Goal: Information Seeking & Learning: Learn about a topic

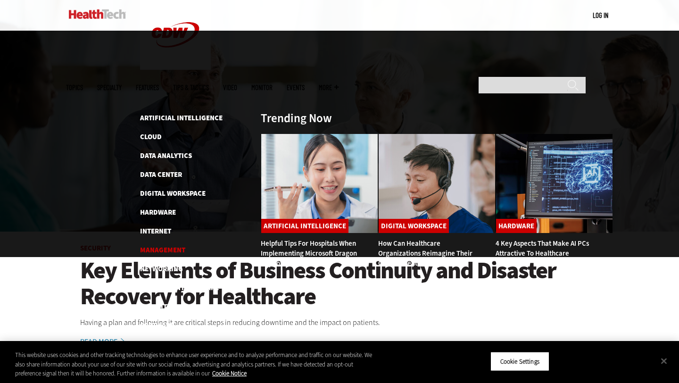
scroll to position [91, 0]
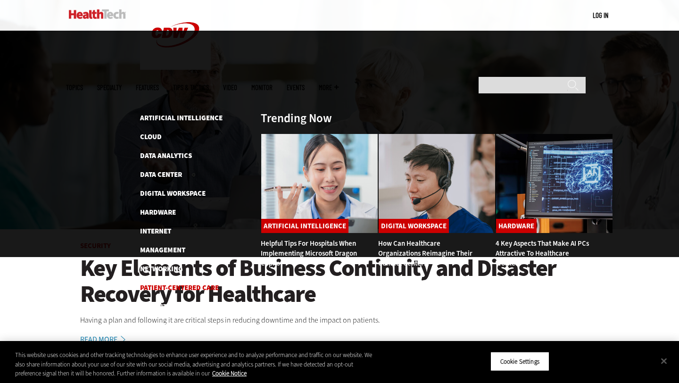
click at [166, 283] on link "Patient-Centered Care" at bounding box center [179, 287] width 79 height 9
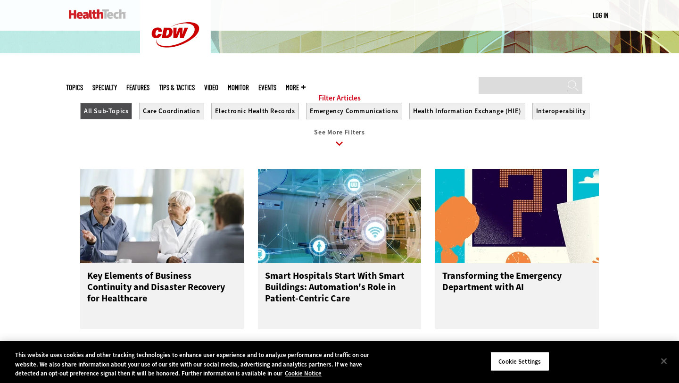
scroll to position [1043, 0]
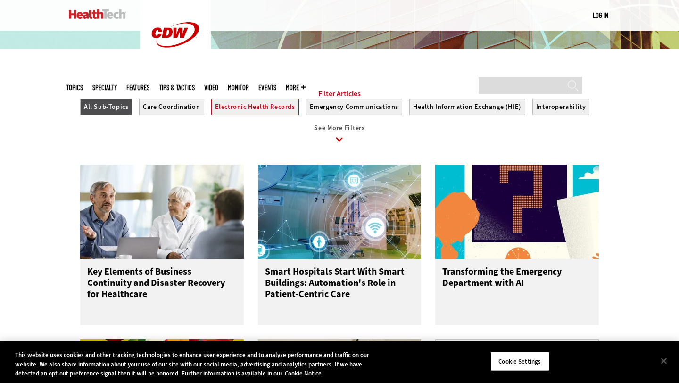
click at [259, 112] on button "Electronic Health Records" at bounding box center [255, 106] width 88 height 16
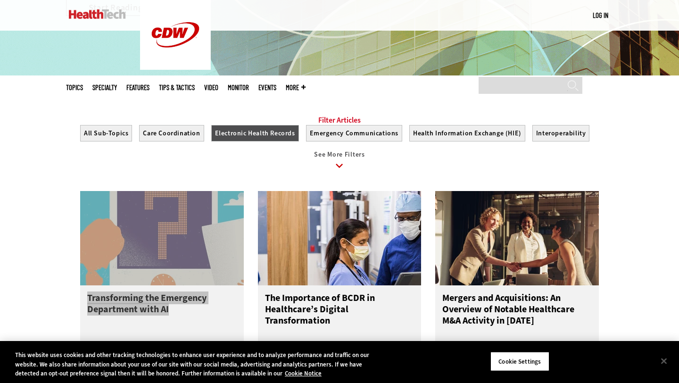
scroll to position [1015, 0]
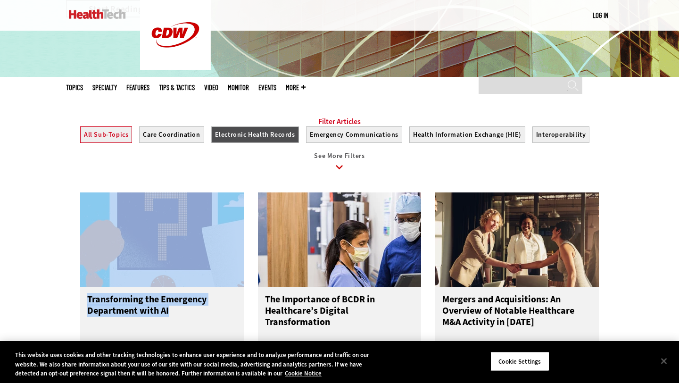
click at [106, 143] on button "All Sub-Topics" at bounding box center [106, 134] width 52 height 16
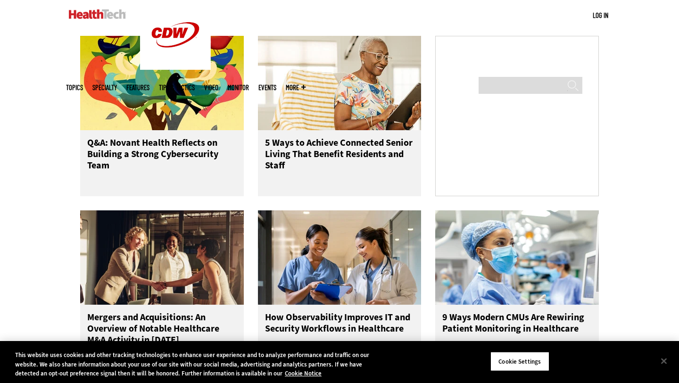
scroll to position [1348, 0]
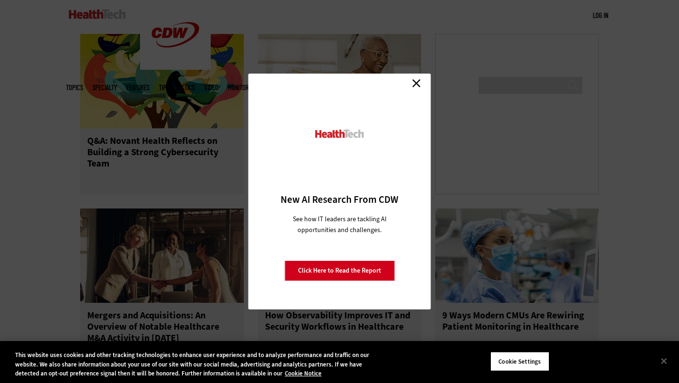
click at [417, 78] on link "Close" at bounding box center [416, 83] width 14 height 14
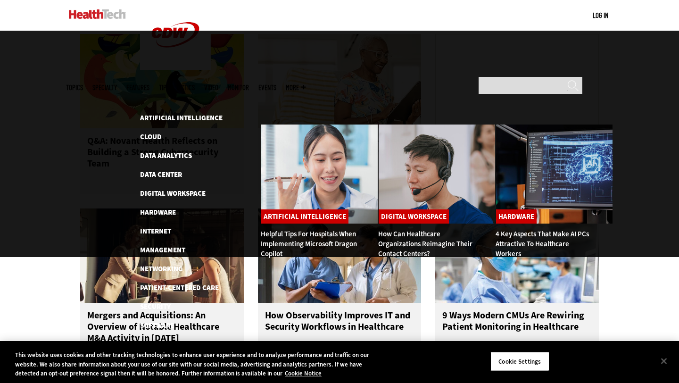
click at [83, 84] on span "Topics" at bounding box center [74, 87] width 17 height 7
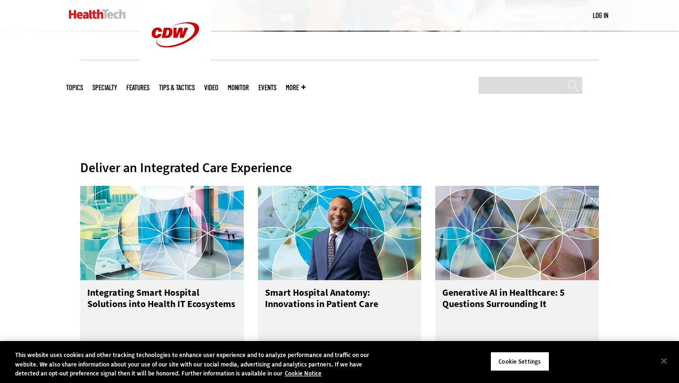
scroll to position [0, 0]
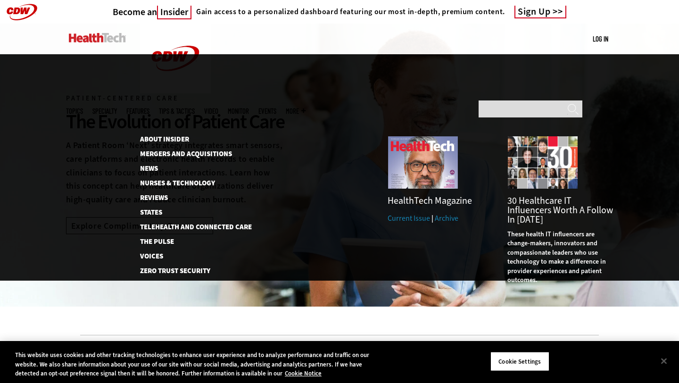
click at [305, 107] on span "More" at bounding box center [296, 110] width 20 height 7
click at [150, 165] on link "News" at bounding box center [190, 168] width 101 height 7
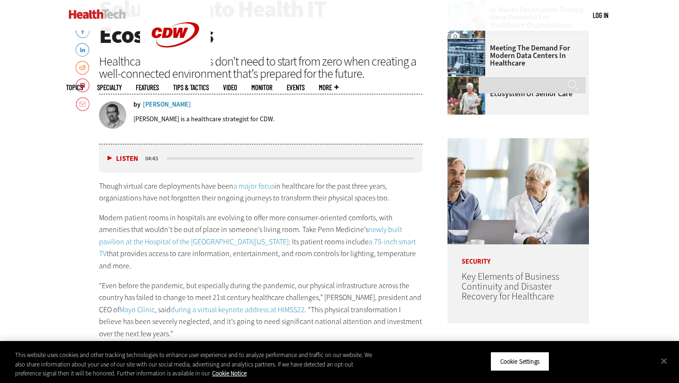
scroll to position [396, 0]
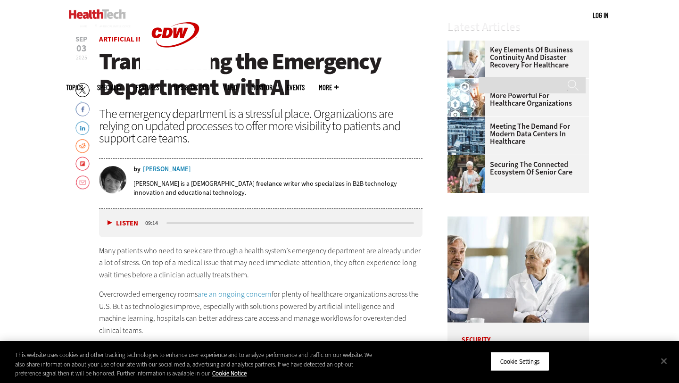
scroll to position [344, 0]
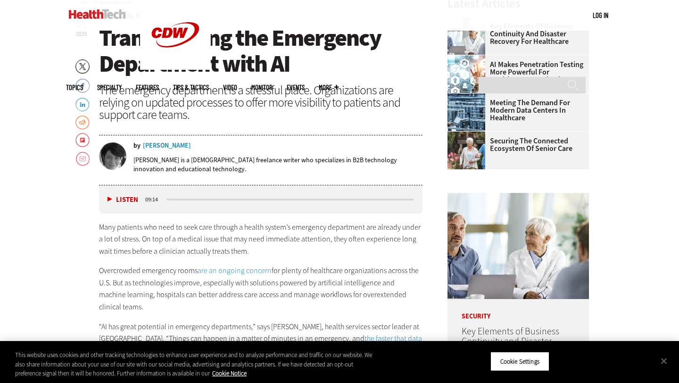
click at [262, 143] on div "by Erika Gimbel" at bounding box center [277, 145] width 289 height 7
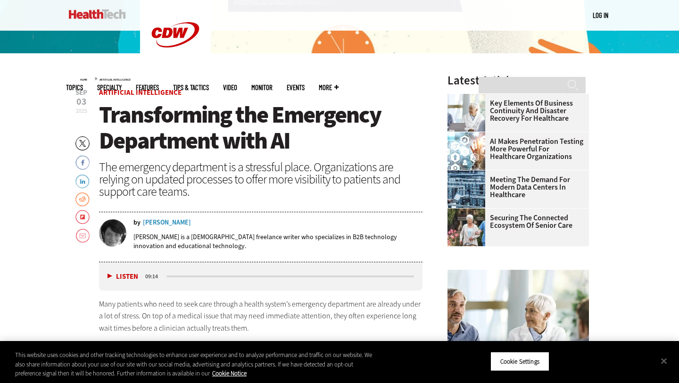
scroll to position [280, 0]
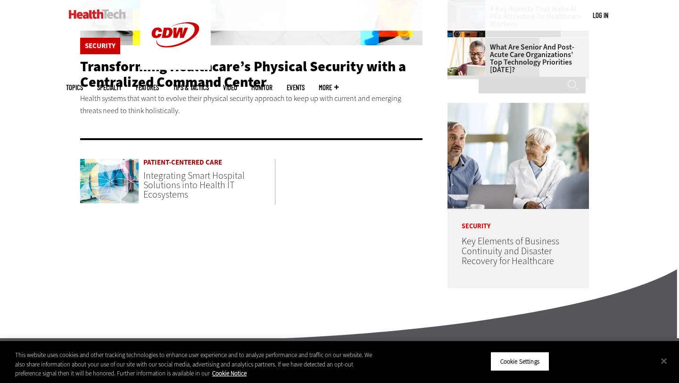
scroll to position [393, 0]
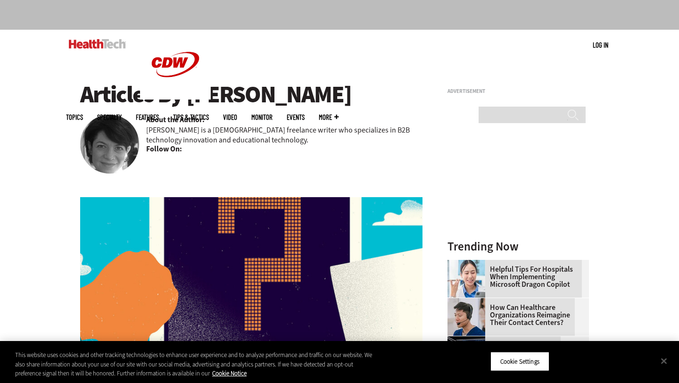
scroll to position [82, 0]
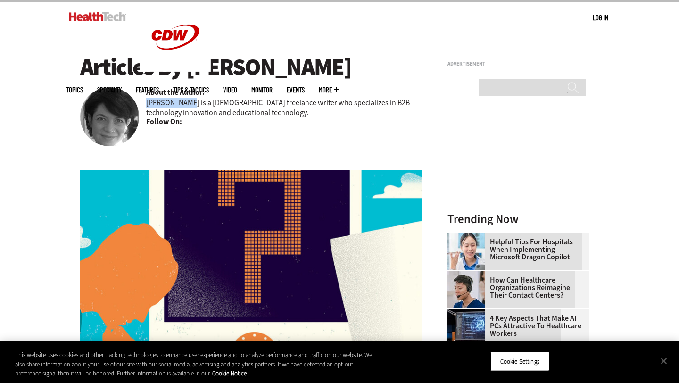
drag, startPoint x: 145, startPoint y: 104, endPoint x: 186, endPoint y: 103, distance: 41.0
click at [186, 103] on div "Articles By Erika Gimbel About the Author: Erika Gimbel is a Chicago-based free…" at bounding box center [251, 91] width 342 height 74
copy p "Erika Gimbel"
click at [301, 105] on p "Erika Gimbel is a Chicago-based freelance writer who specializes in B2B technol…" at bounding box center [284, 108] width 276 height 20
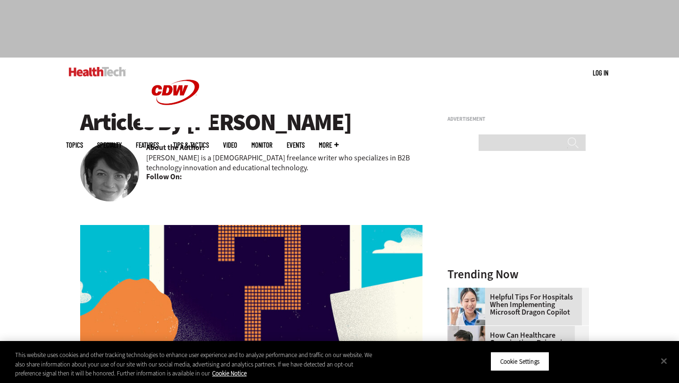
scroll to position [26, 0]
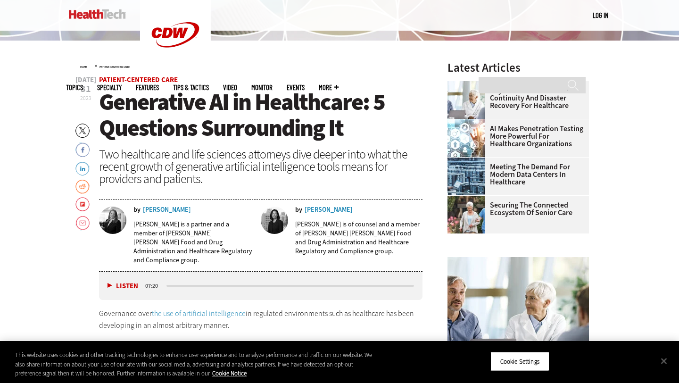
scroll to position [279, 0]
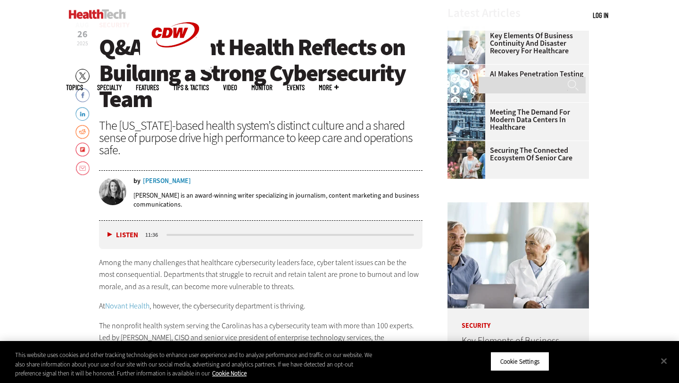
scroll to position [338, 0]
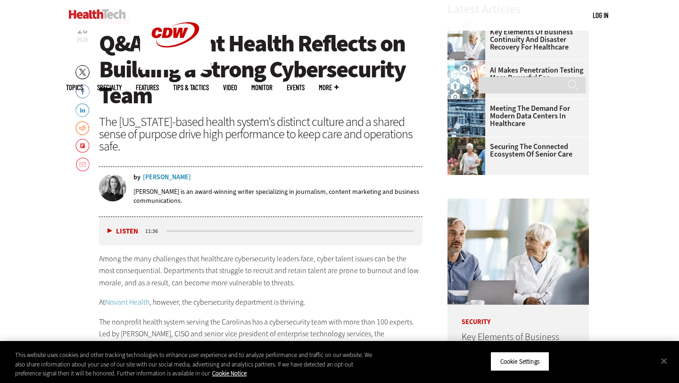
click at [164, 178] on div "[PERSON_NAME]" at bounding box center [167, 177] width 48 height 7
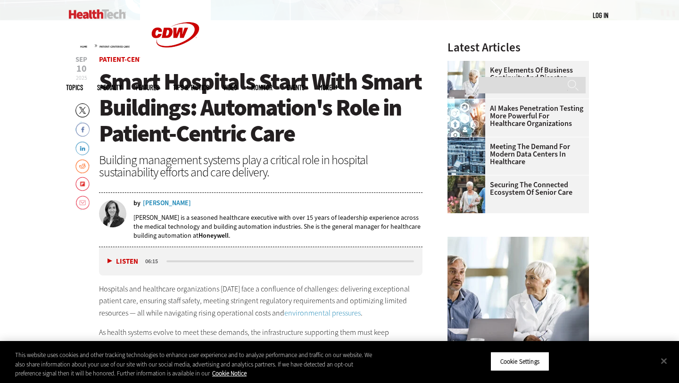
scroll to position [306, 0]
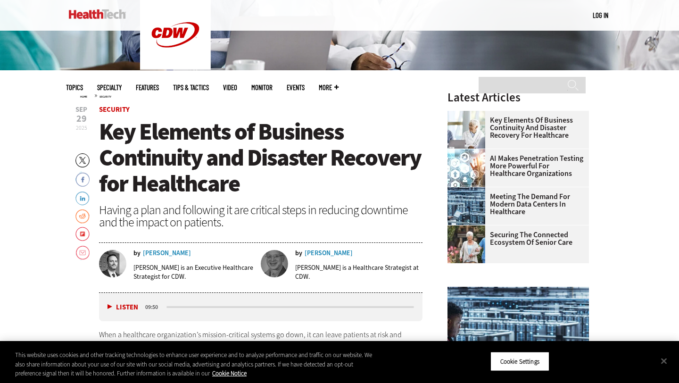
scroll to position [251, 0]
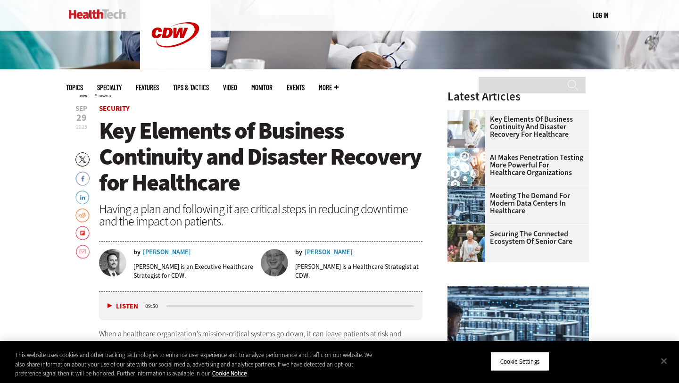
click at [317, 248] on div "by [PERSON_NAME] [PERSON_NAME] is an Executive Healthcare Strategist for CDW. b…" at bounding box center [260, 267] width 323 height 48
click at [317, 253] on div "[PERSON_NAME]" at bounding box center [328, 252] width 48 height 7
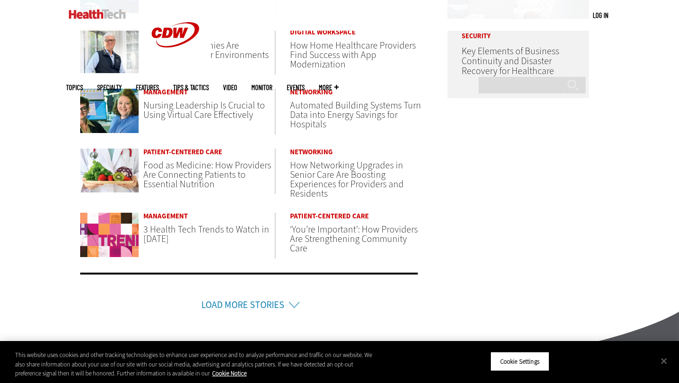
scroll to position [581, 0]
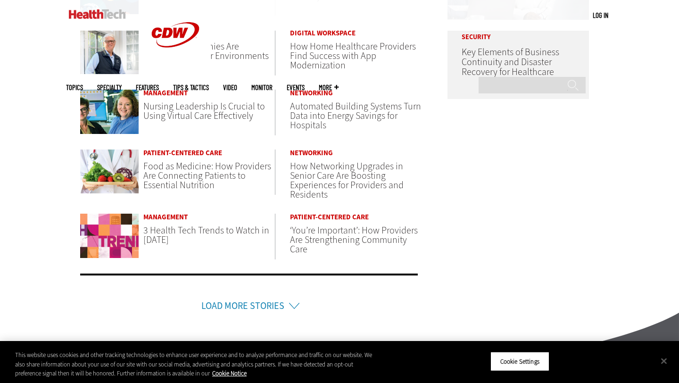
click at [341, 239] on span "‘You’re Important’: How Providers Are Strengthening Community Care" at bounding box center [354, 240] width 128 height 32
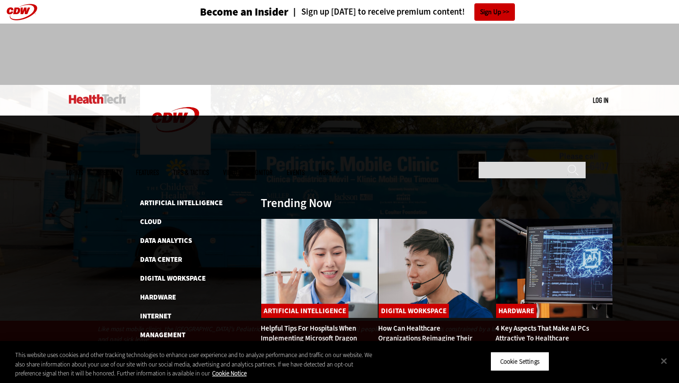
click at [83, 169] on span "Topics" at bounding box center [74, 172] width 17 height 7
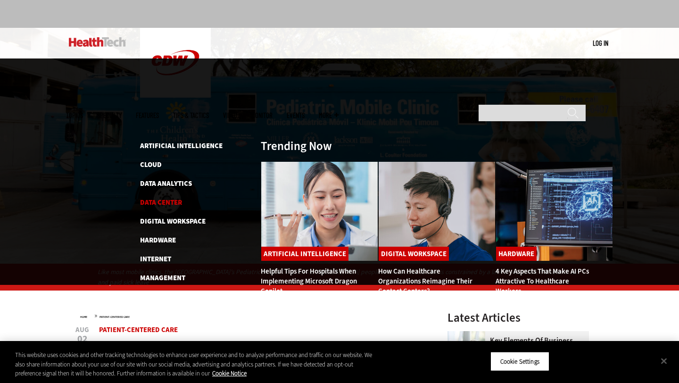
scroll to position [58, 0]
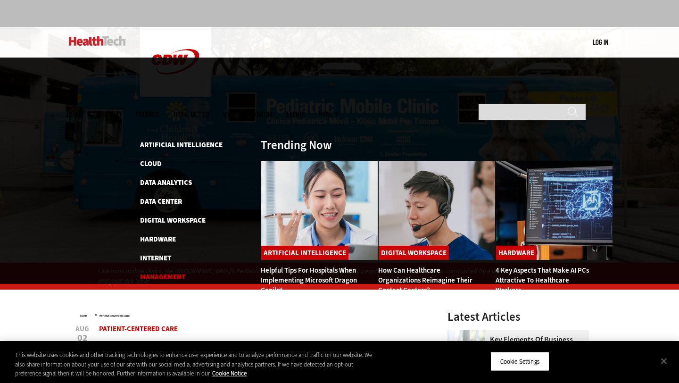
click at [159, 272] on link "Management" at bounding box center [162, 276] width 45 height 9
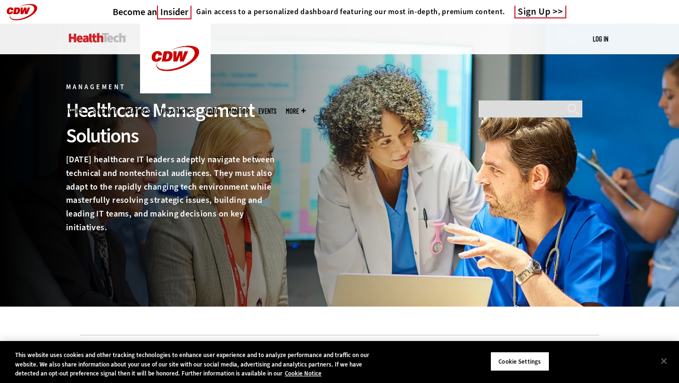
click at [109, 40] on img at bounding box center [97, 37] width 57 height 9
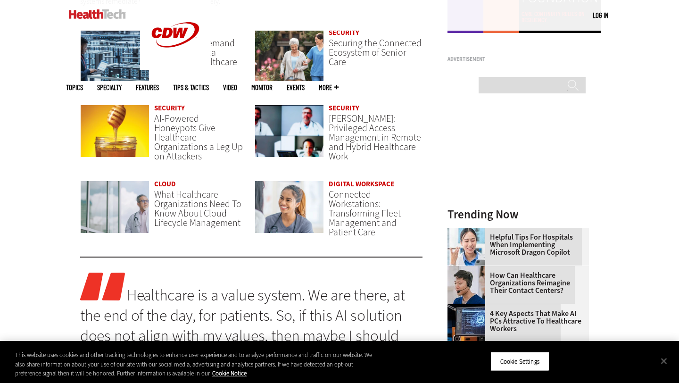
scroll to position [741, 0]
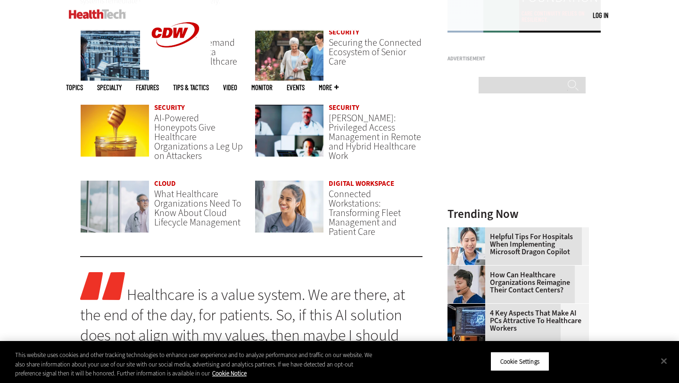
click at [247, 249] on div "Data Center Meeting the Demand for Modern Data Centers in Healthcare Security S…" at bounding box center [251, 142] width 342 height 227
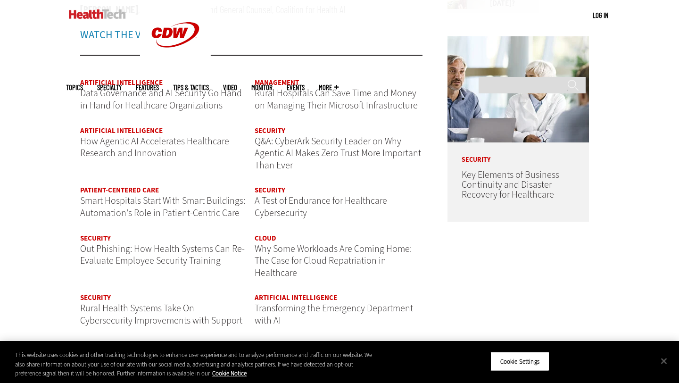
scroll to position [1113, 0]
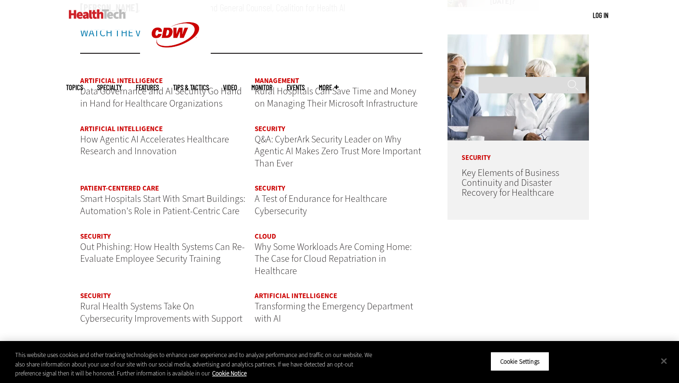
click at [41, 178] on div "Become an Insider Sign up today to receive premium content! Sign Up MENU Log in…" at bounding box center [339, 270] width 679 height 2766
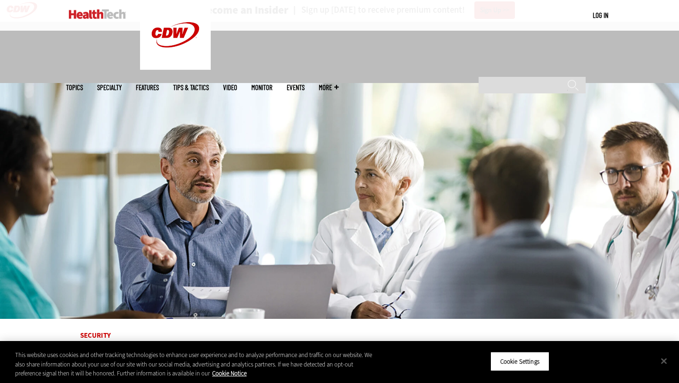
scroll to position [0, 0]
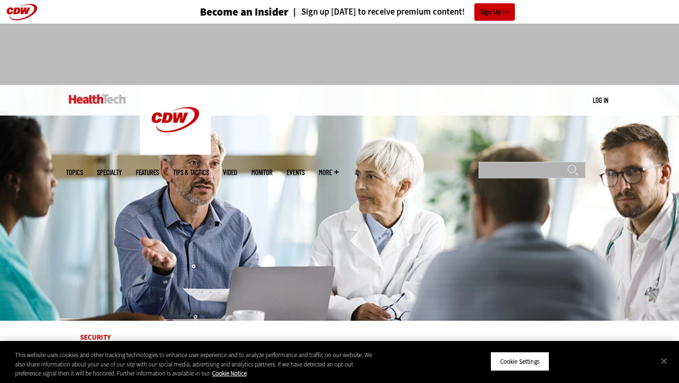
click at [506, 162] on input "Search" at bounding box center [531, 170] width 107 height 16
type input "*"
type input "**********"
click at [567, 164] on input "******" at bounding box center [572, 173] width 11 height 19
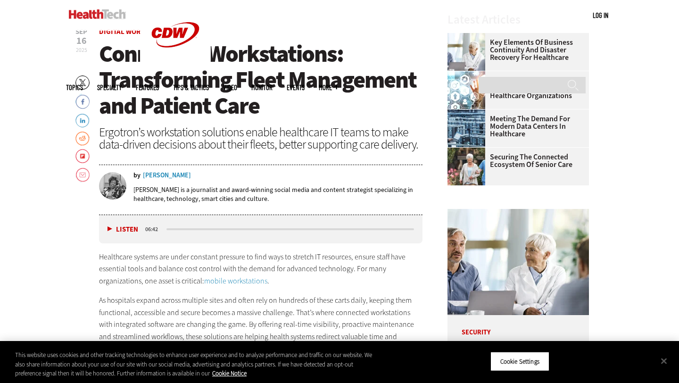
scroll to position [309, 0]
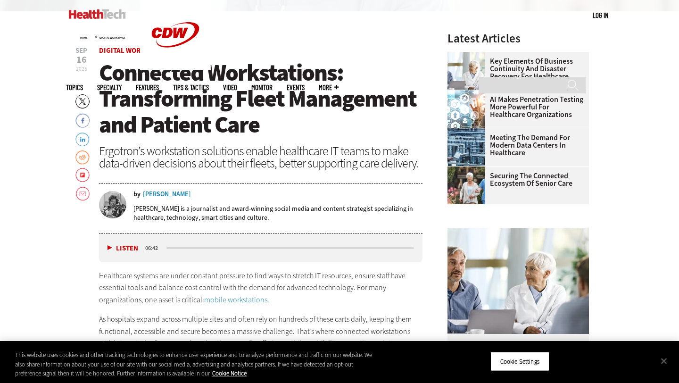
click at [163, 193] on div "Donna Marbury" at bounding box center [167, 194] width 48 height 7
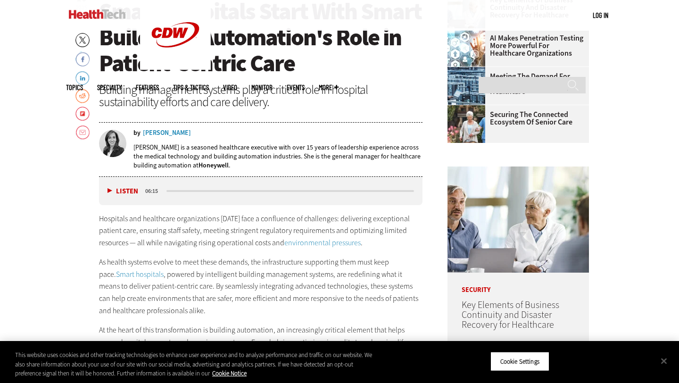
scroll to position [372, 0]
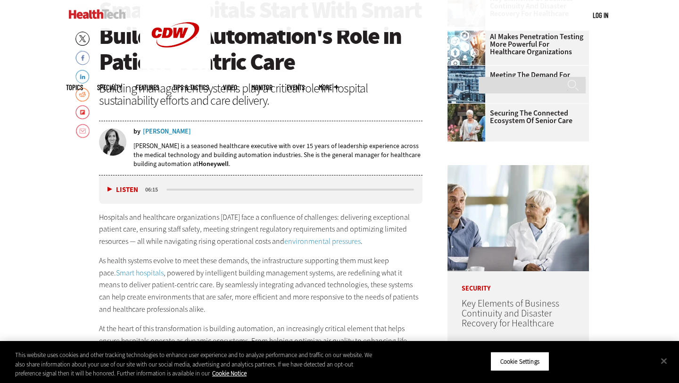
click at [162, 130] on div "Mansi Ranjan" at bounding box center [167, 131] width 48 height 7
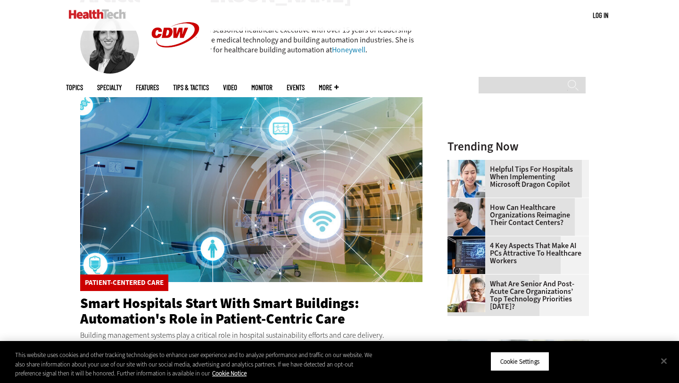
scroll to position [354, 0]
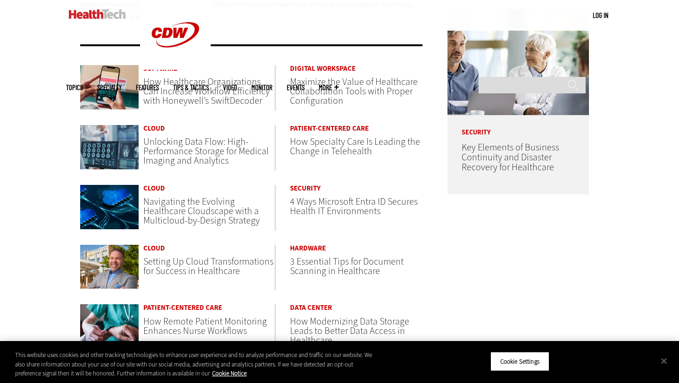
scroll to position [487, 0]
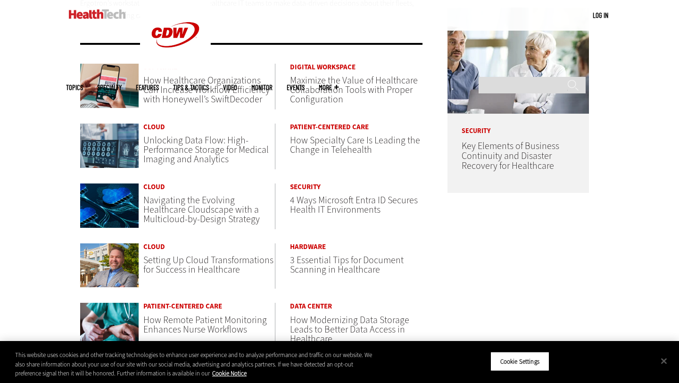
click at [477, 251] on main "Articles By Donna Marbury About the Author: Donna Marbury is a journalist and a…" at bounding box center [339, 28] width 547 height 785
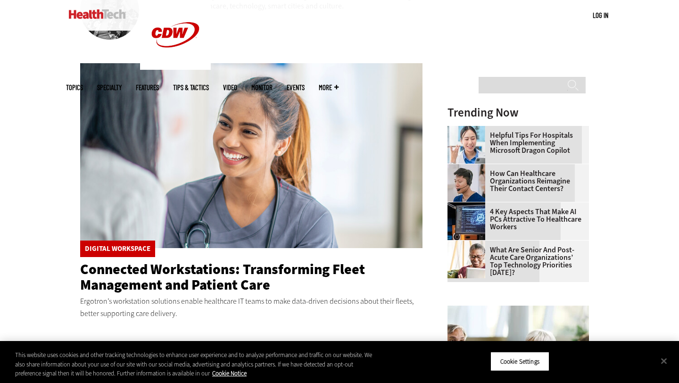
scroll to position [204, 0]
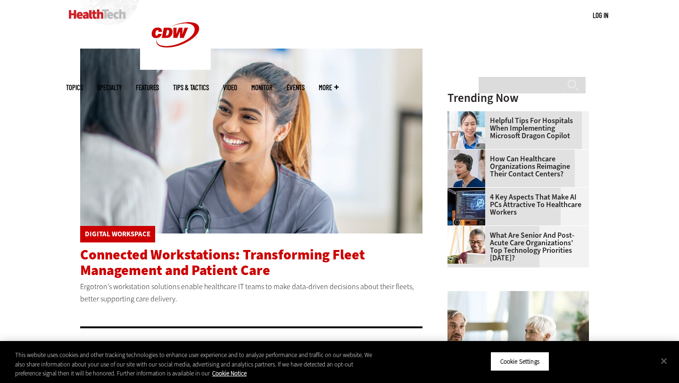
click at [193, 263] on span "Connected Workstations: Transforming Fleet Management and Patient Care" at bounding box center [222, 262] width 285 height 34
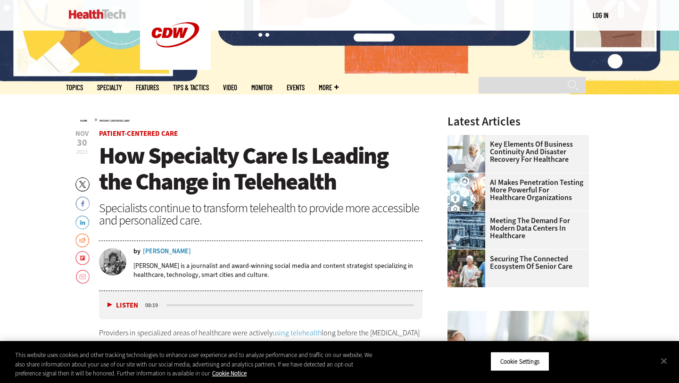
scroll to position [270, 0]
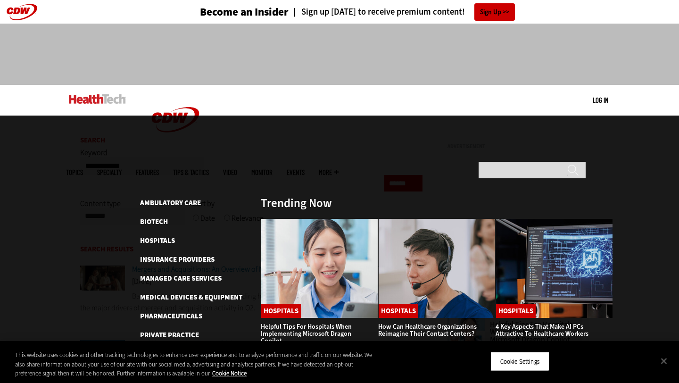
click at [159, 169] on link "Features" at bounding box center [147, 172] width 23 height 7
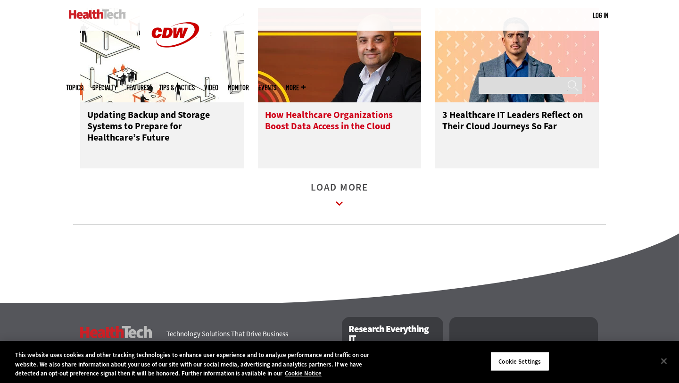
scroll to position [1396, 0]
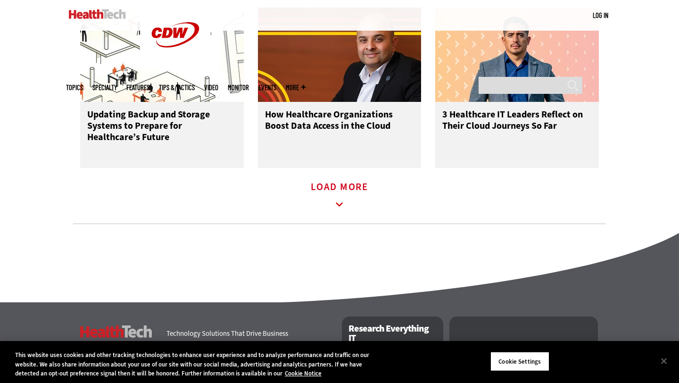
click at [327, 208] on link "Load More" at bounding box center [339, 196] width 57 height 26
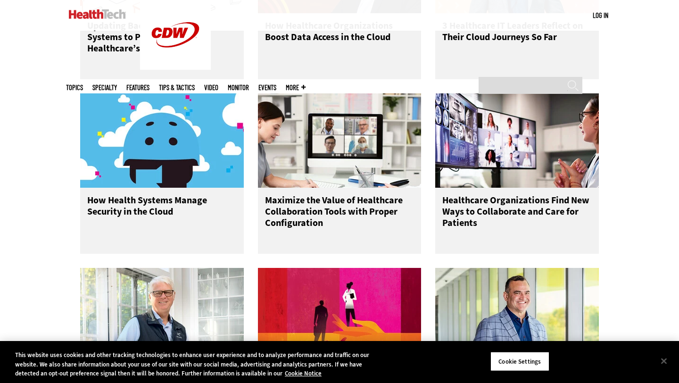
scroll to position [1488, 0]
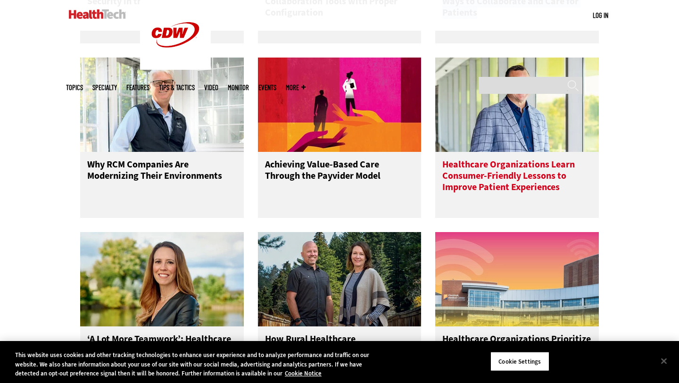
scroll to position [1697, 0]
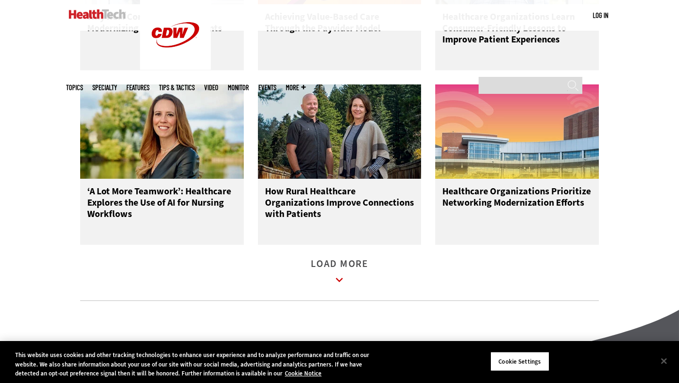
scroll to position [1844, 0]
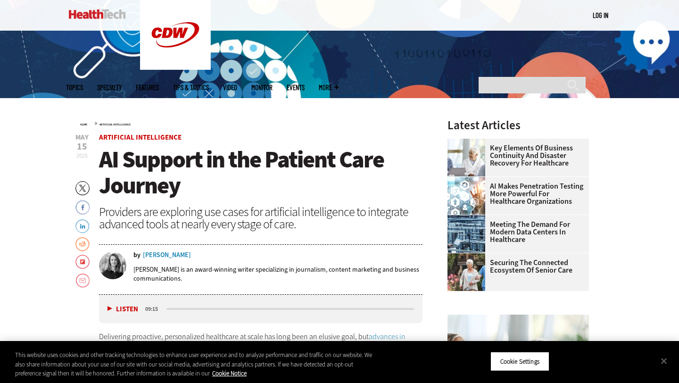
scroll to position [237, 0]
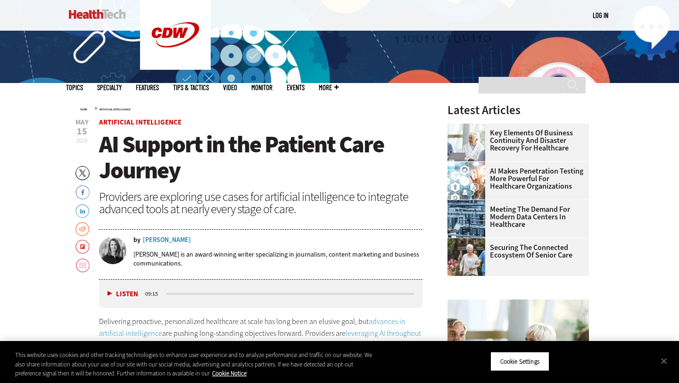
click at [179, 240] on div "[PERSON_NAME]" at bounding box center [167, 240] width 48 height 7
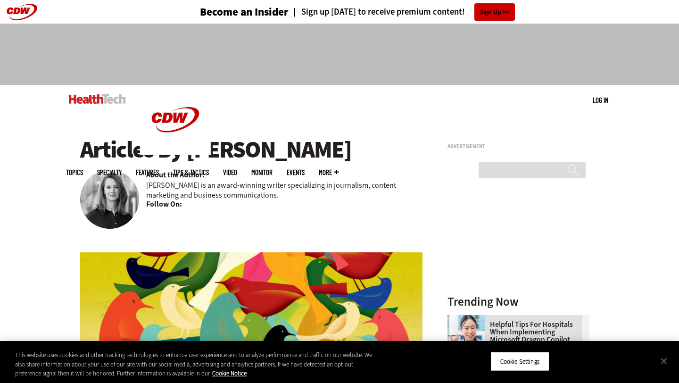
drag, startPoint x: 188, startPoint y: 152, endPoint x: 333, endPoint y: 153, distance: 145.1
click at [333, 153] on h1 "Articles By [PERSON_NAME]" at bounding box center [251, 150] width 342 height 26
copy h1 "[PERSON_NAME]"
click at [313, 195] on p "Amy Burroughs is an award-winning writer specializing in journalism, content ma…" at bounding box center [284, 190] width 276 height 20
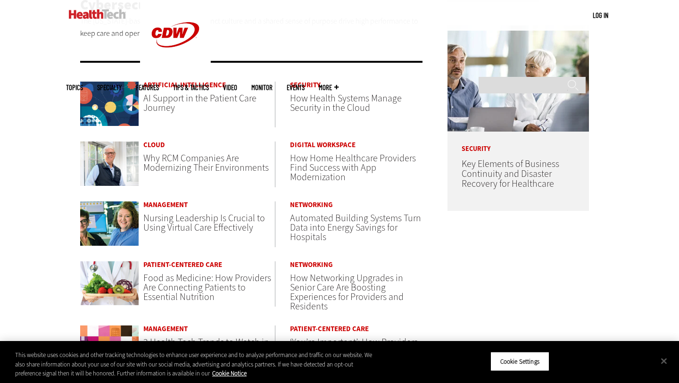
scroll to position [469, 0]
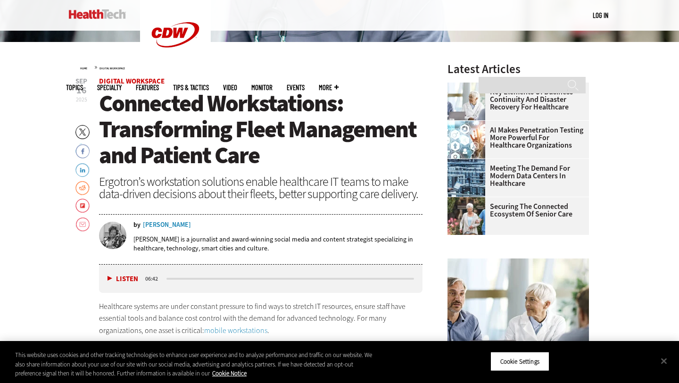
scroll to position [245, 0]
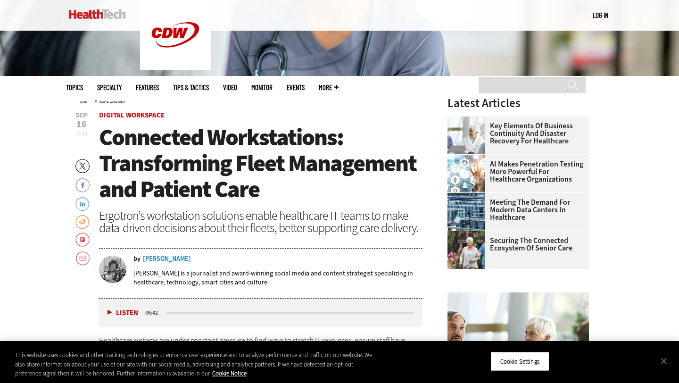
click at [167, 256] on div "[PERSON_NAME]" at bounding box center [167, 258] width 48 height 7
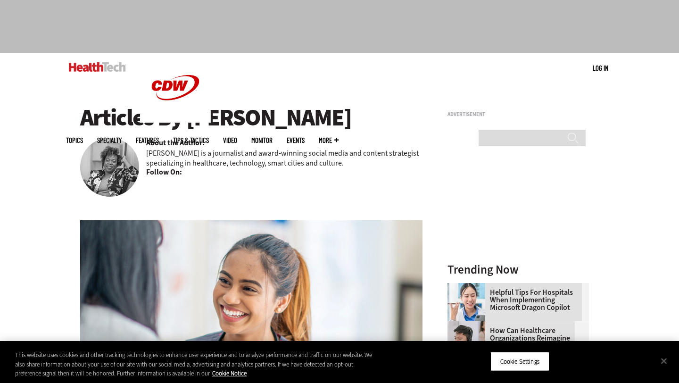
drag, startPoint x: 189, startPoint y: 121, endPoint x: 336, endPoint y: 120, distance: 147.0
click at [336, 120] on h1 "Articles By Donna Marbury" at bounding box center [251, 118] width 342 height 26
copy h1 "Donna Marbury"
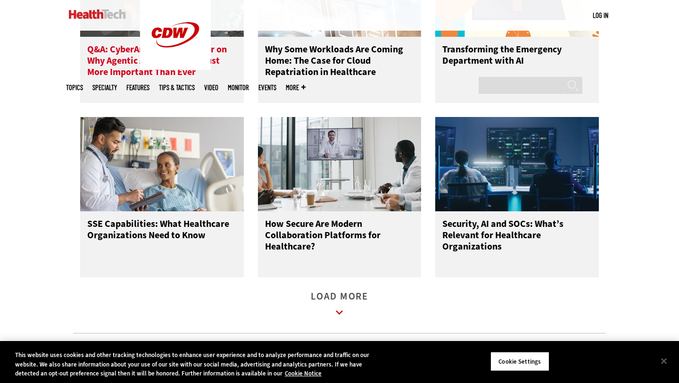
scroll to position [1104, 0]
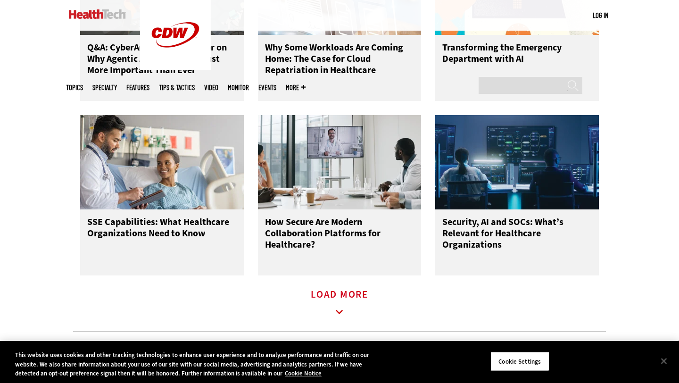
click at [327, 311] on link "Load More" at bounding box center [339, 304] width 57 height 26
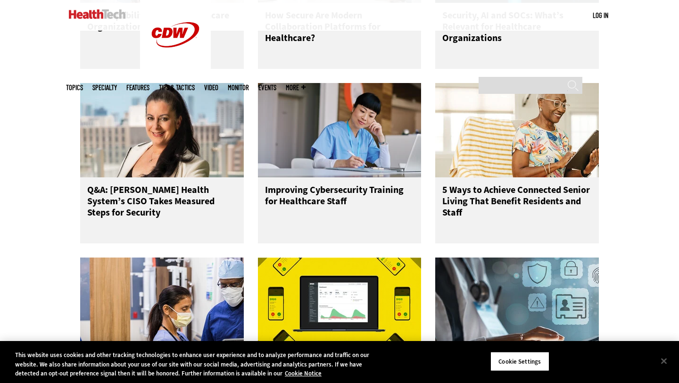
scroll to position [1190, 0]
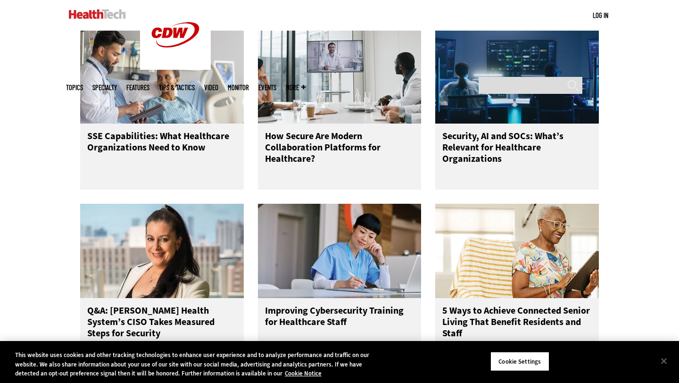
click at [182, 72] on ul "Topics Specialty Features Tips & Tactics Video MonITor Events More Search" at bounding box center [190, 87] width 249 height 31
click at [149, 84] on link "Features" at bounding box center [137, 87] width 23 height 7
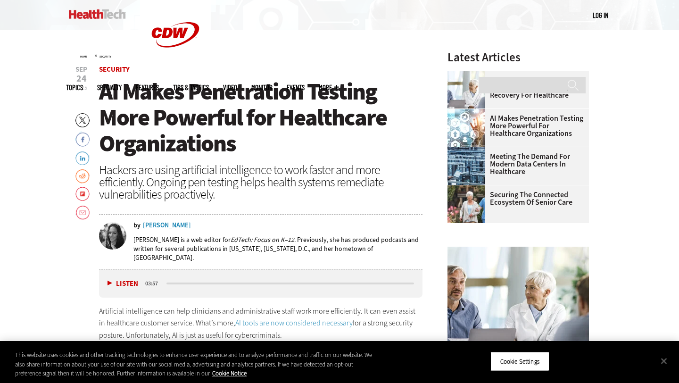
scroll to position [291, 0]
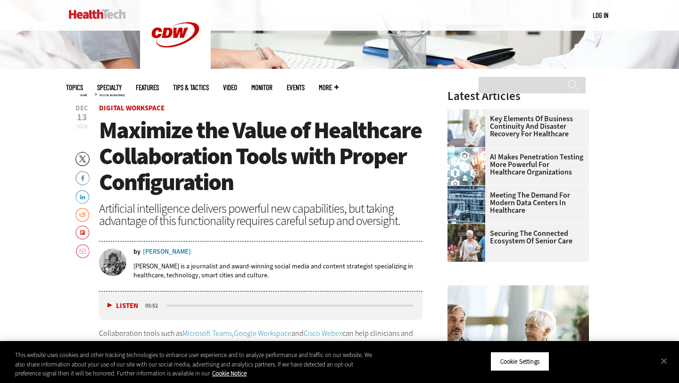
scroll to position [254, 0]
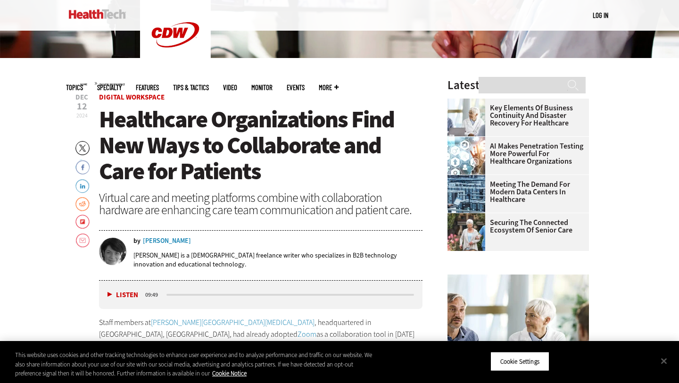
scroll to position [262, 0]
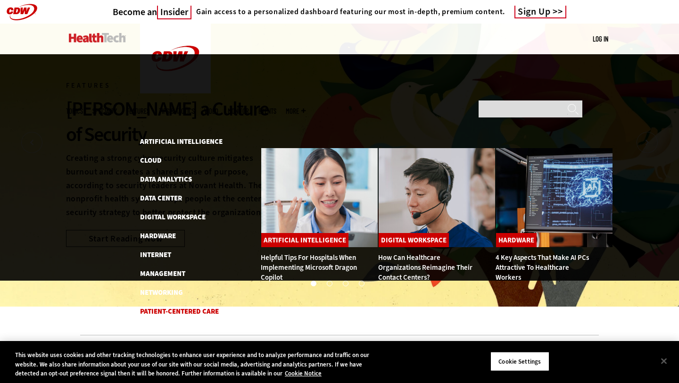
click at [163, 306] on link "Patient-Centered Care" at bounding box center [179, 310] width 79 height 9
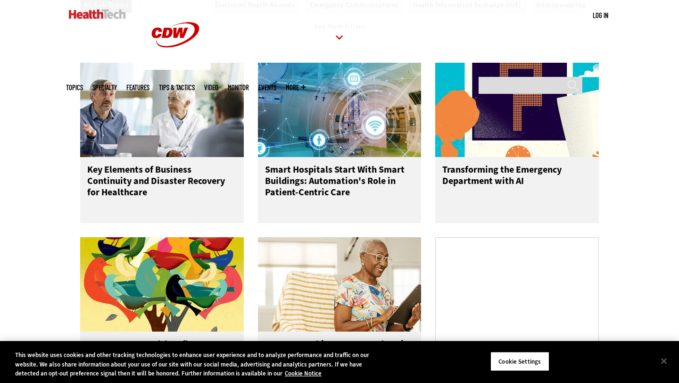
scroll to position [1145, 0]
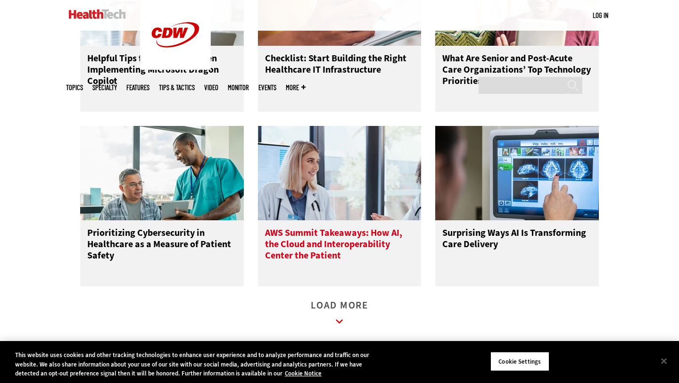
scroll to position [1782, 0]
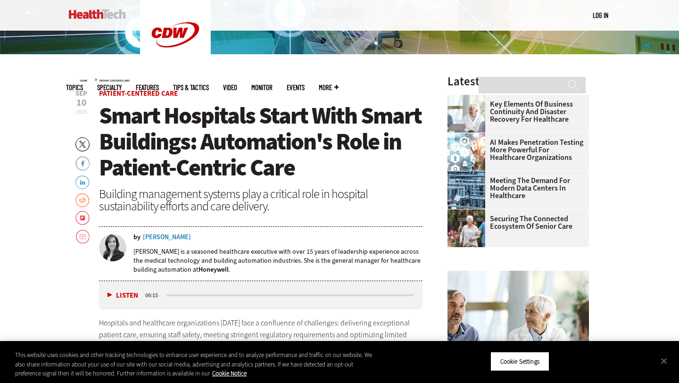
scroll to position [267, 0]
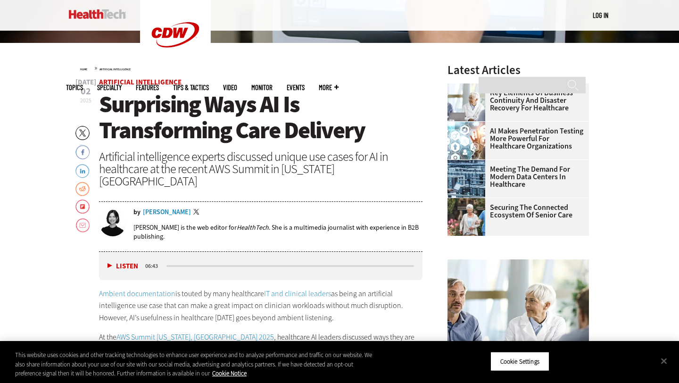
scroll to position [284, 0]
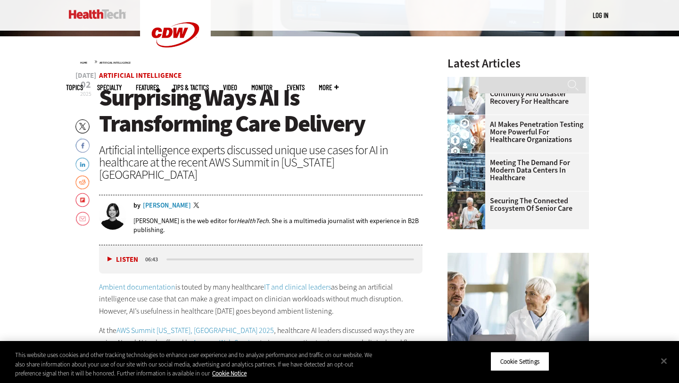
click at [221, 115] on span "Surprising Ways AI Is Transforming Care Delivery" at bounding box center [232, 110] width 266 height 57
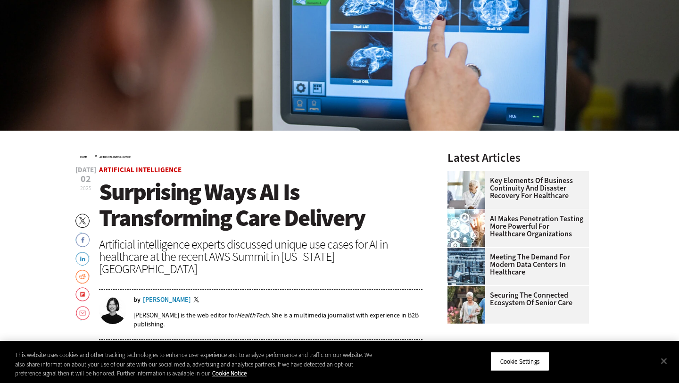
scroll to position [0, 0]
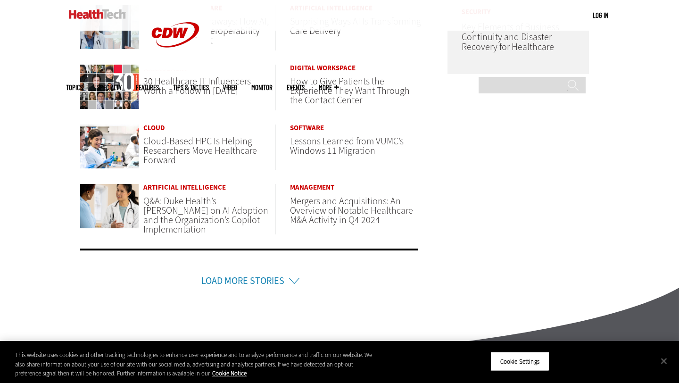
scroll to position [587, 0]
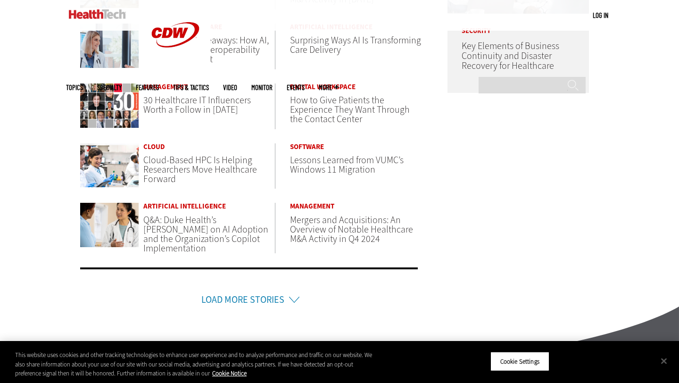
click at [265, 303] on link "Load More Stories" at bounding box center [242, 299] width 83 height 13
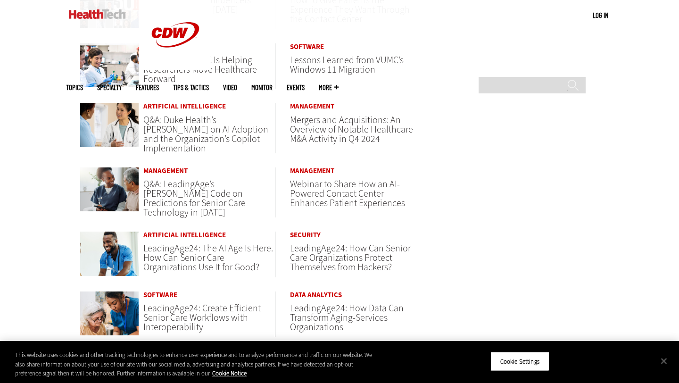
scroll to position [574, 0]
